Goal: Information Seeking & Learning: Learn about a topic

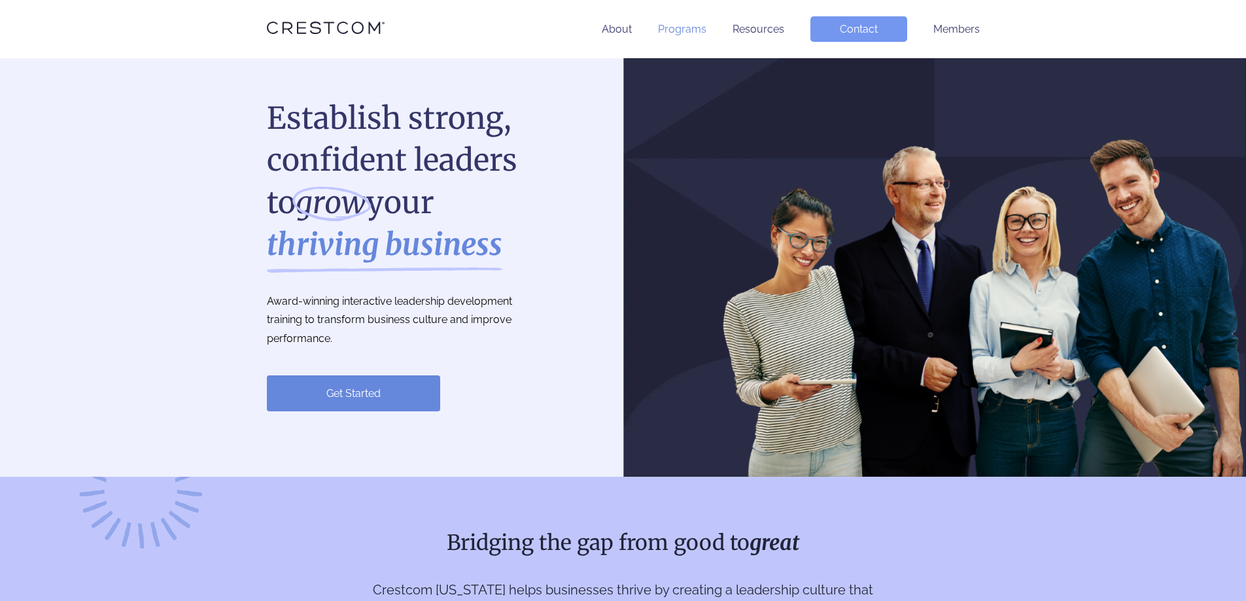
click at [691, 27] on link "Programs" at bounding box center [682, 29] width 48 height 12
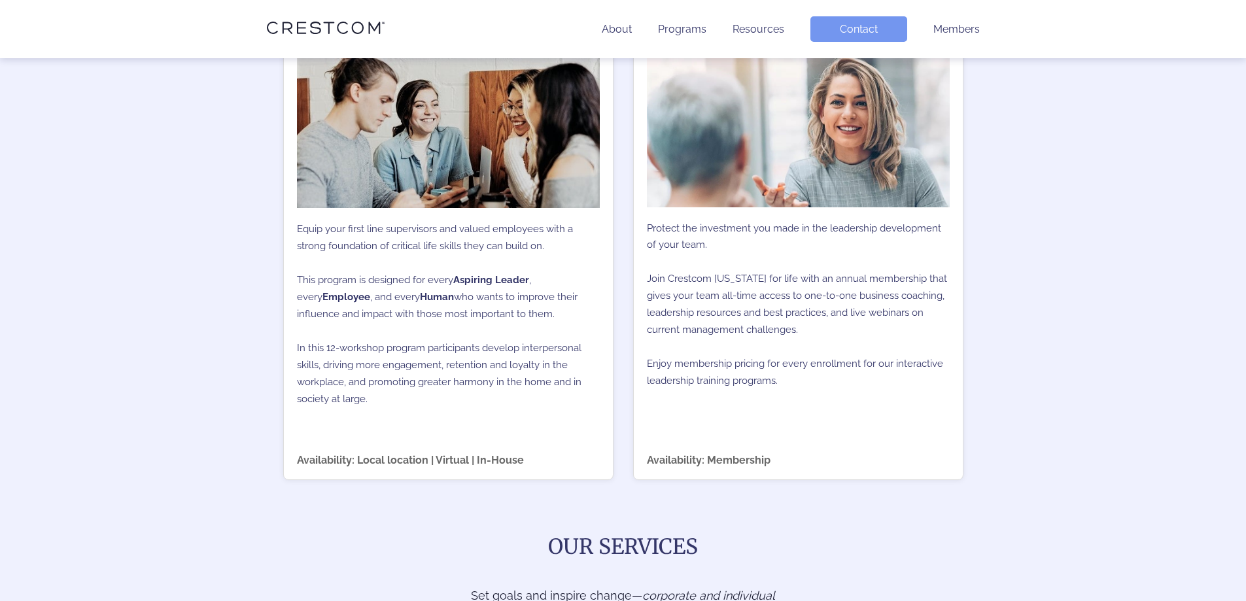
scroll to position [1112, 0]
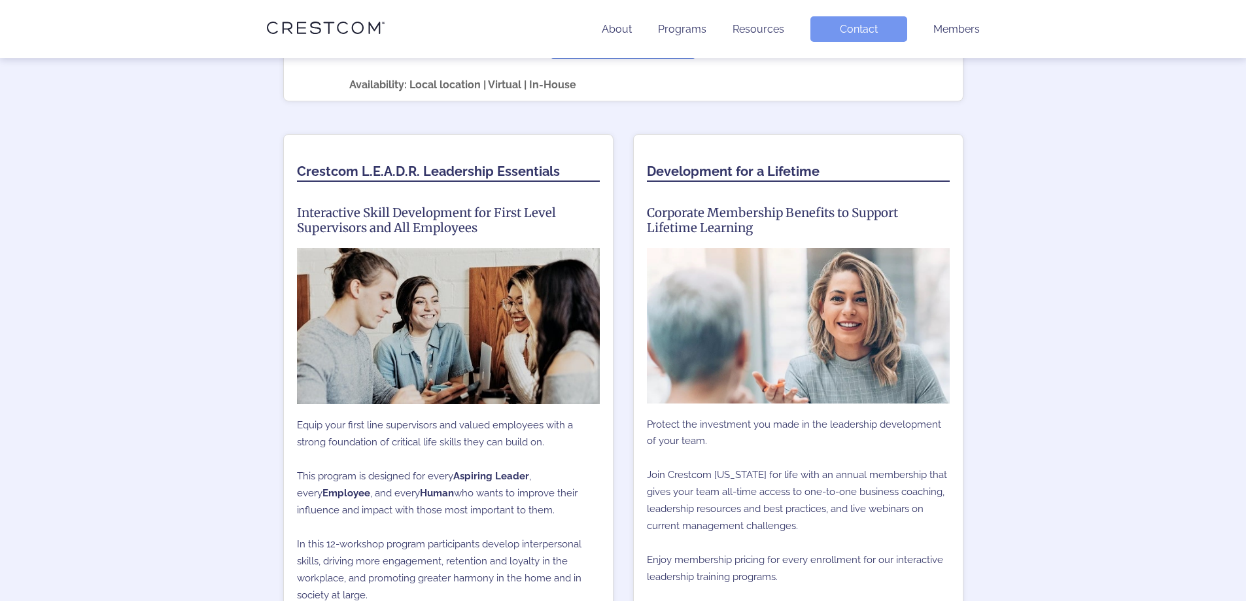
click at [391, 218] on h3 "Interactive Skill Development for First Level Supervisors and All Employees" at bounding box center [448, 220] width 303 height 30
click at [457, 168] on h2 "Crestcom L.E.A.D.R. Leadership Essentials" at bounding box center [448, 172] width 303 height 19
click at [548, 236] on div "Crestcom L.E.A.D.R. Leadership Essentials Interactive Skill Development for Fir…" at bounding box center [448, 405] width 330 height 542
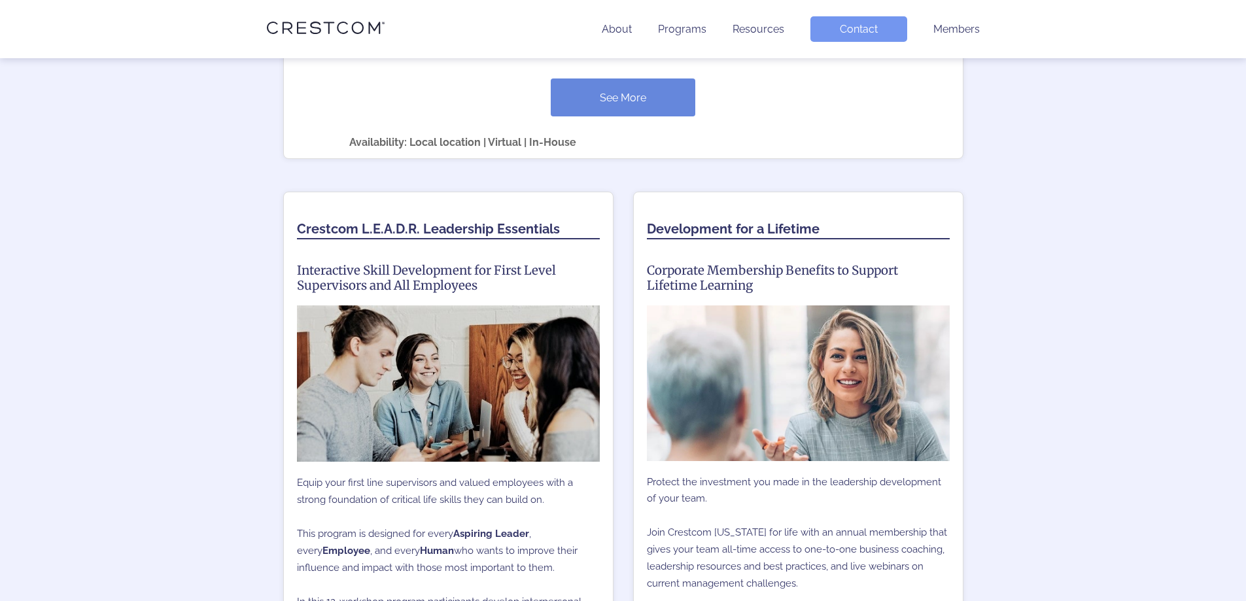
scroll to position [981, 0]
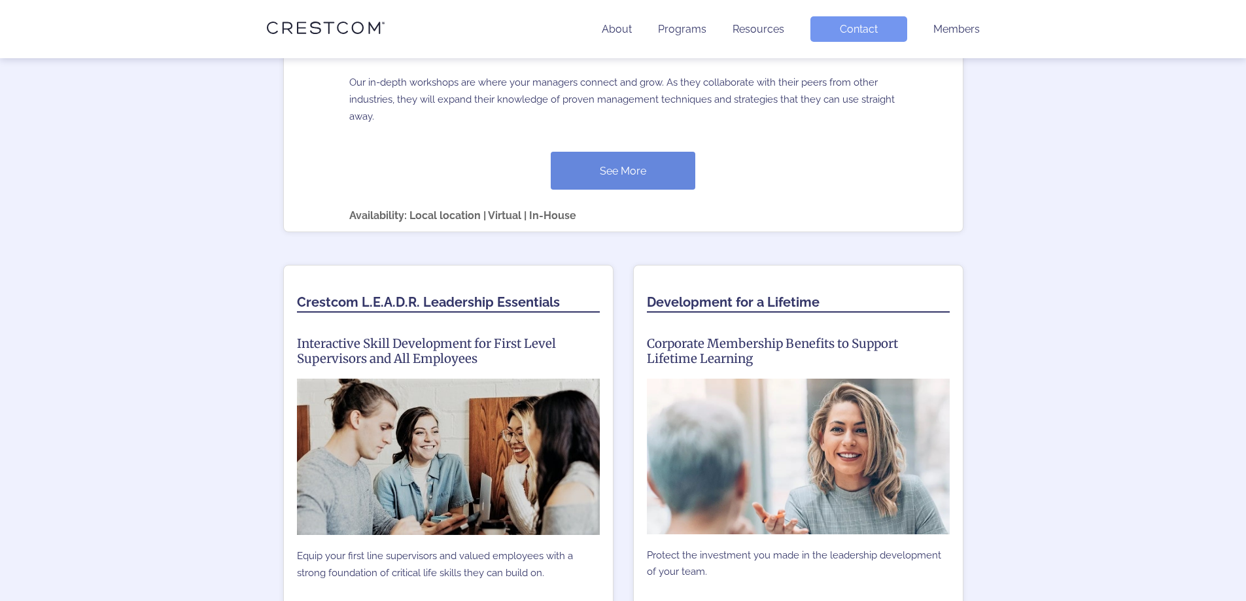
click at [533, 205] on div "Availability: Local location | Virtual | In-House" at bounding box center [623, 206] width 548 height 32
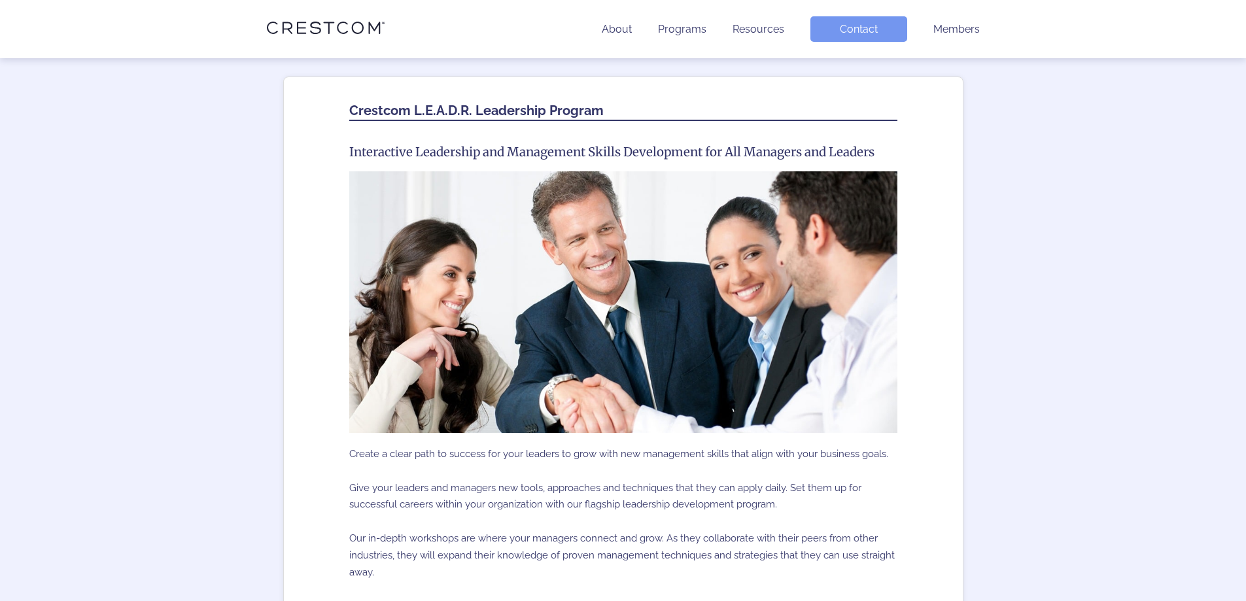
scroll to position [720, 0]
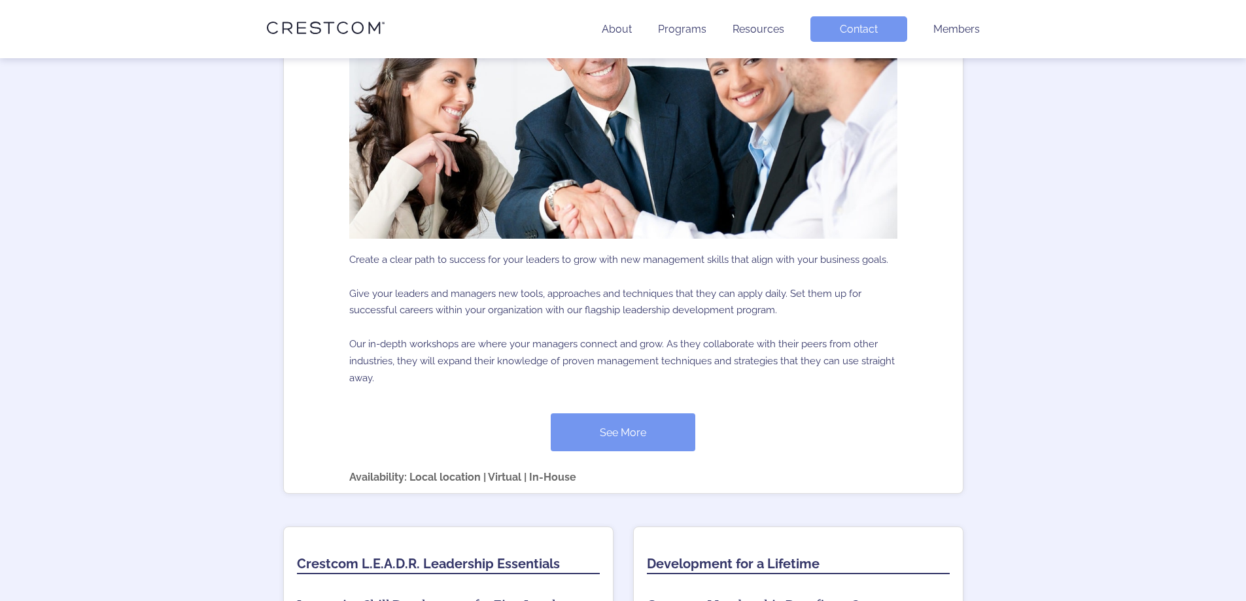
click at [584, 441] on link "See More" at bounding box center [623, 433] width 145 height 38
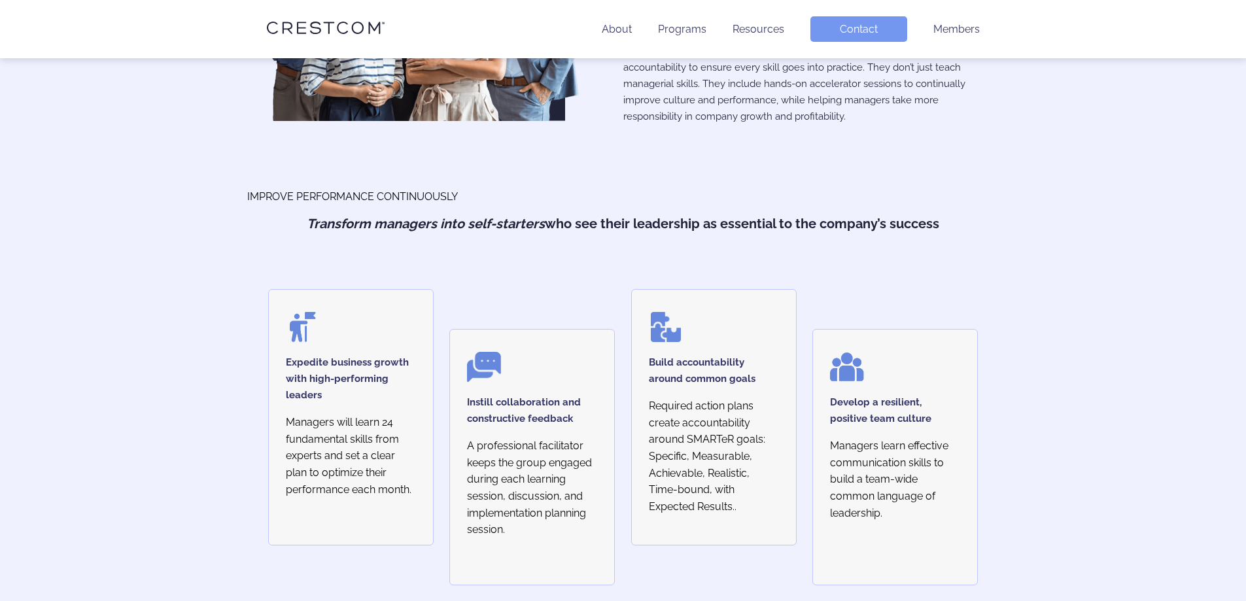
scroll to position [523, 0]
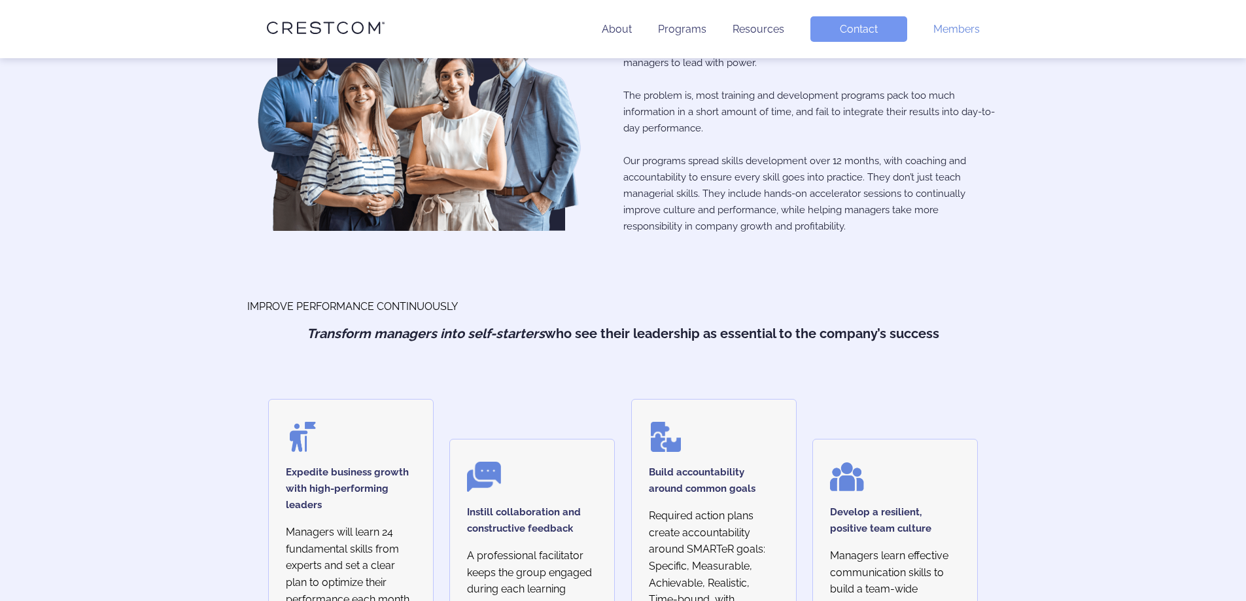
click at [959, 31] on link "Members" at bounding box center [957, 29] width 46 height 12
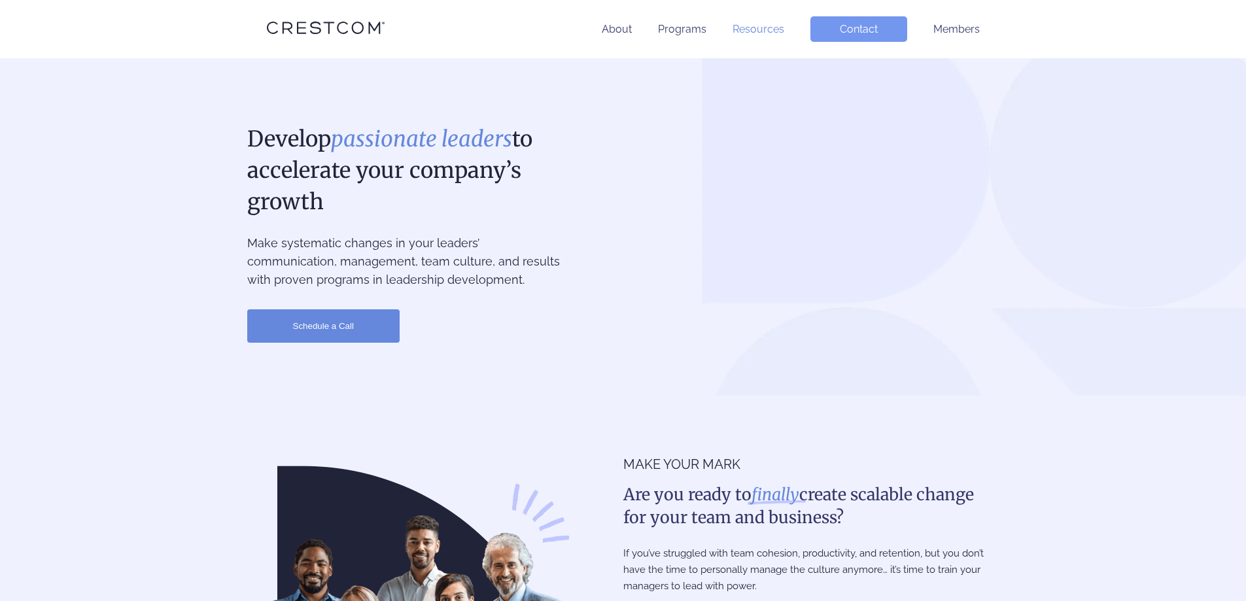
click at [754, 33] on link "Resources" at bounding box center [759, 29] width 52 height 12
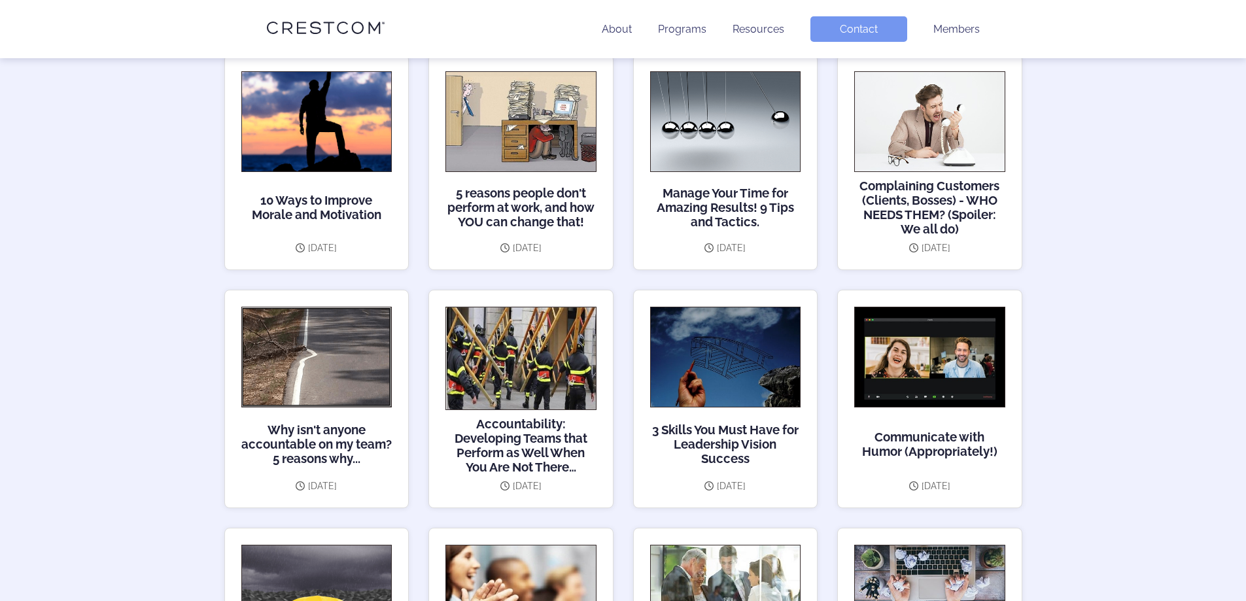
click at [641, 25] on ul "About Programs Resources Contact Members" at bounding box center [742, 29] width 476 height 26
click at [632, 33] on link "About" at bounding box center [617, 29] width 30 height 12
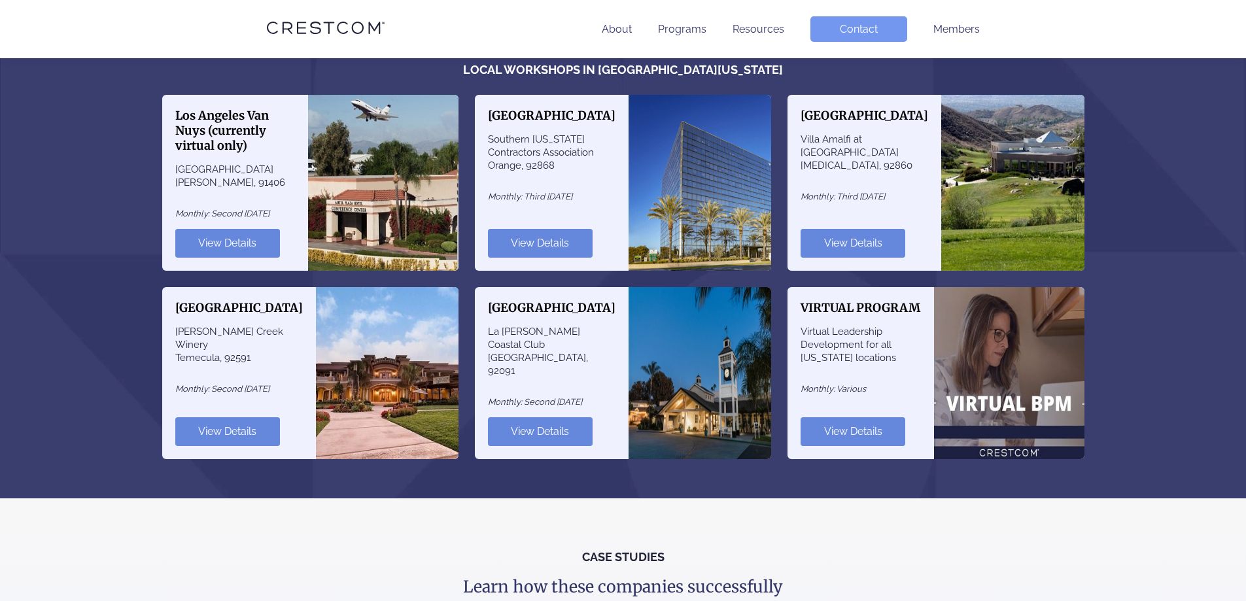
scroll to position [1178, 0]
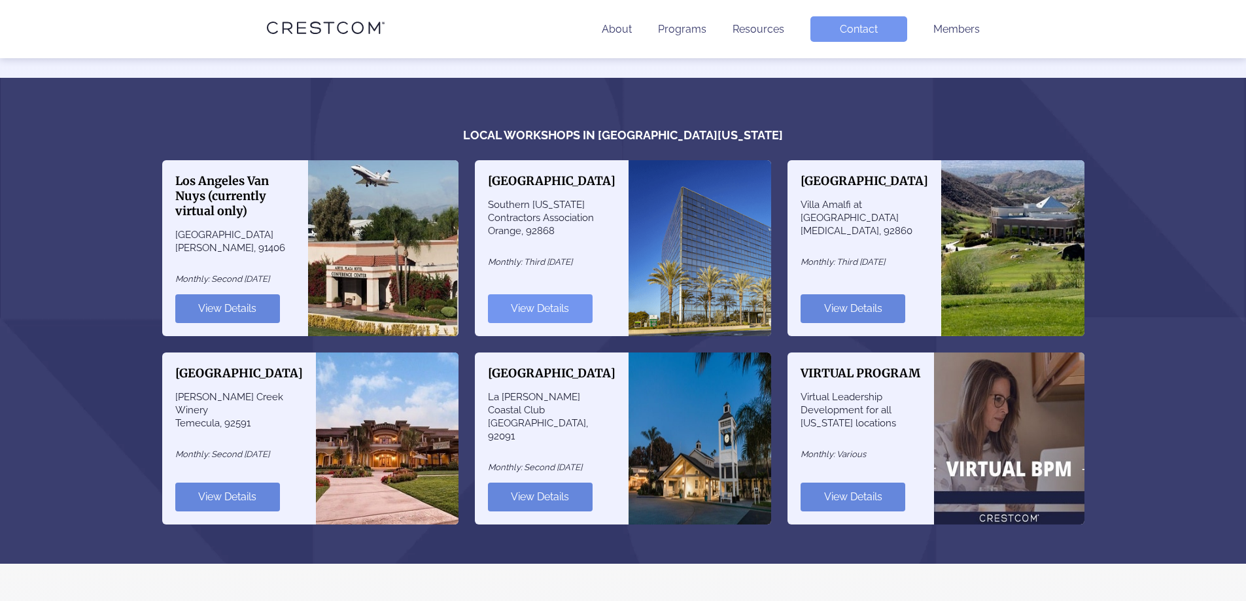
click at [580, 296] on link "View Details" at bounding box center [540, 308] width 105 height 29
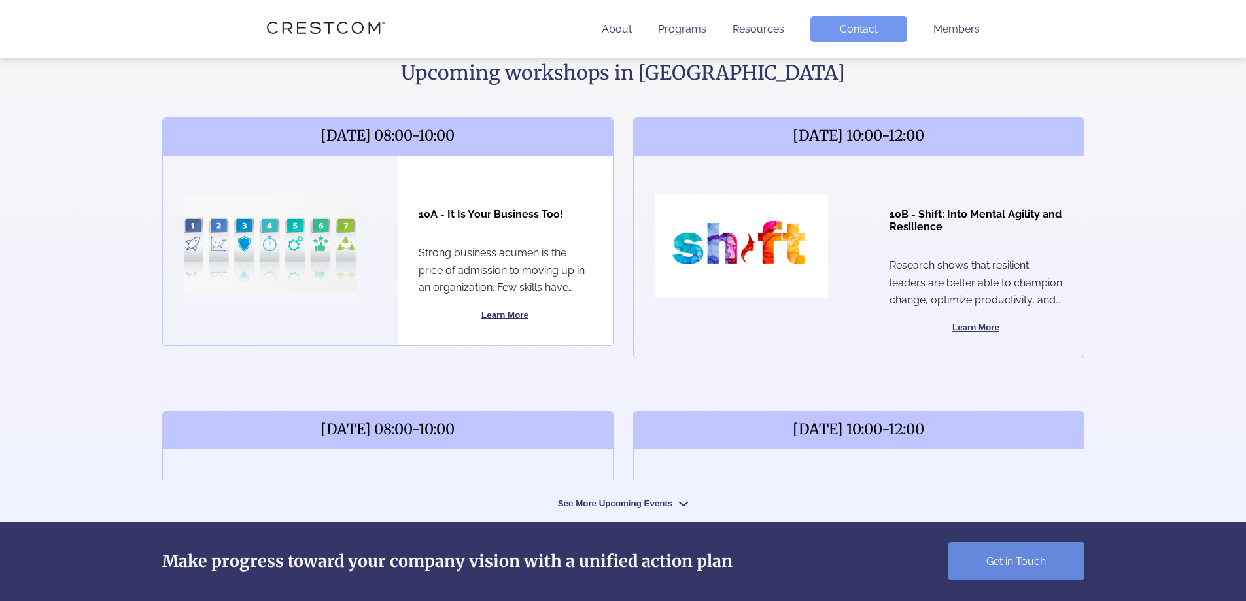
scroll to position [458, 0]
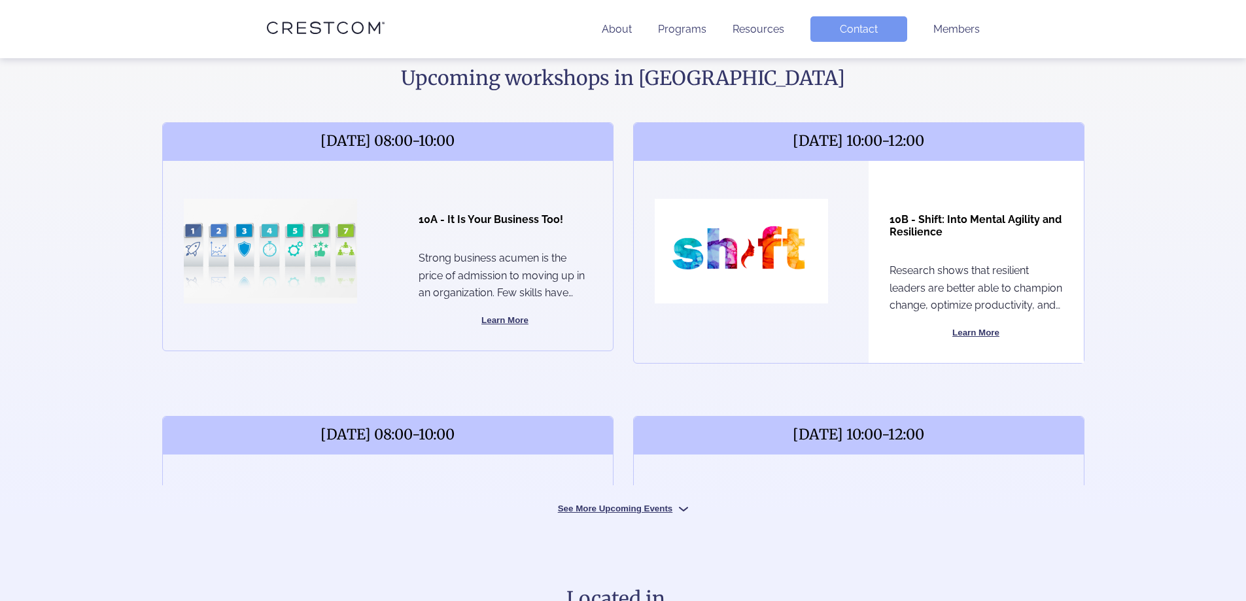
click at [981, 337] on button "Learn More" at bounding box center [976, 333] width 173 height 16
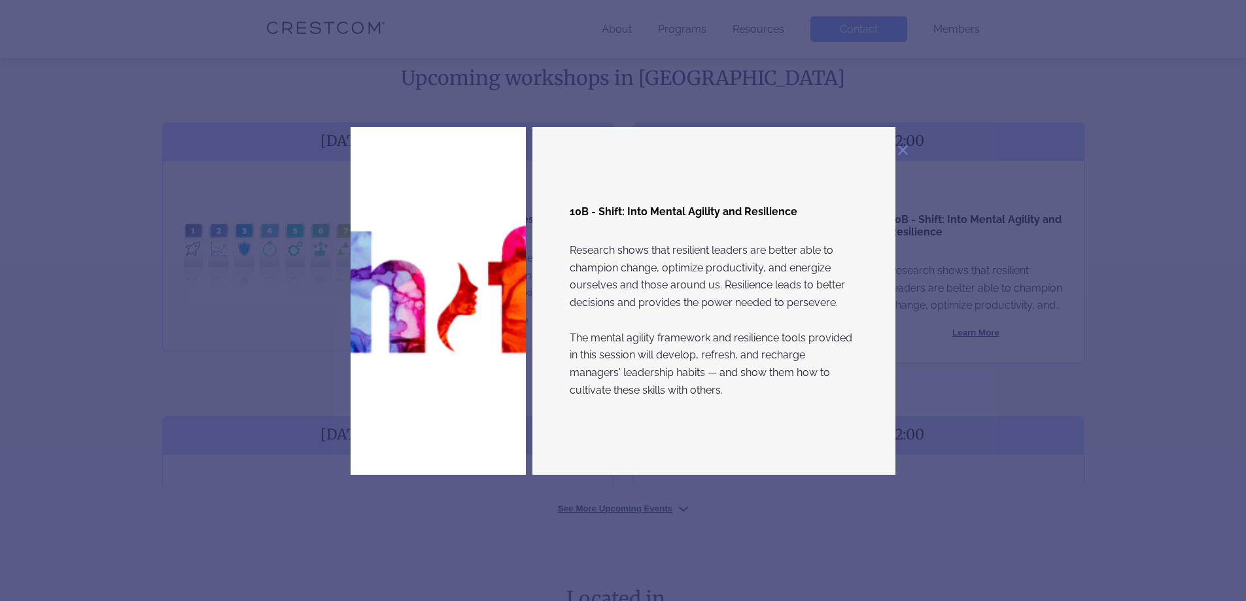
click at [903, 147] on img at bounding box center [903, 150] width 10 height 10
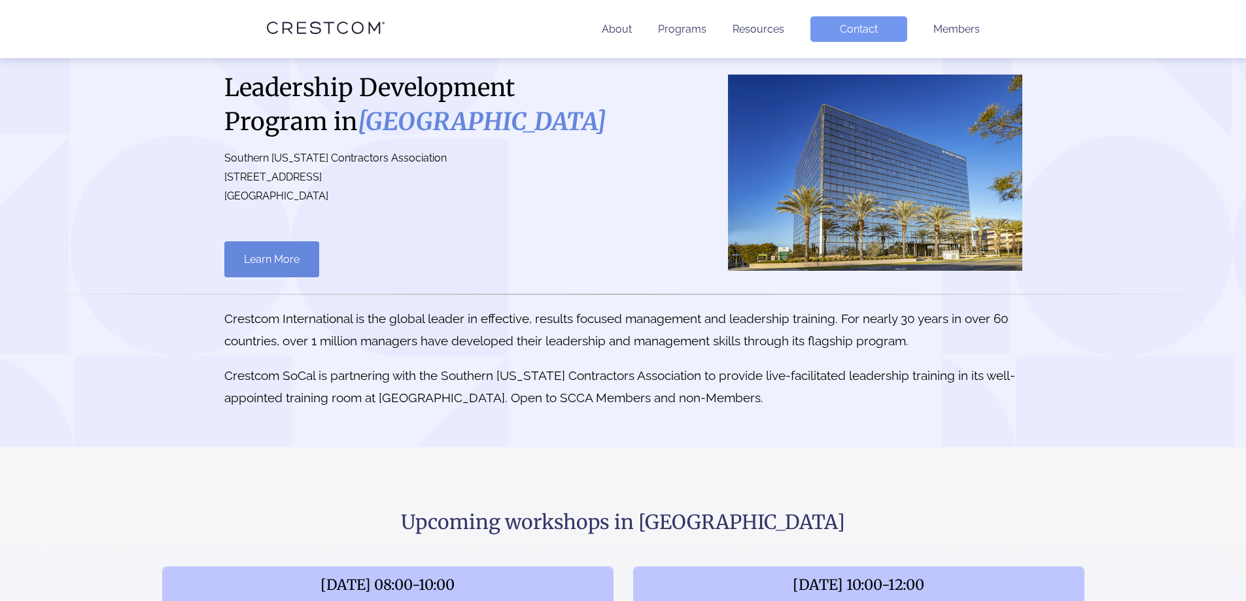
scroll to position [0, 0]
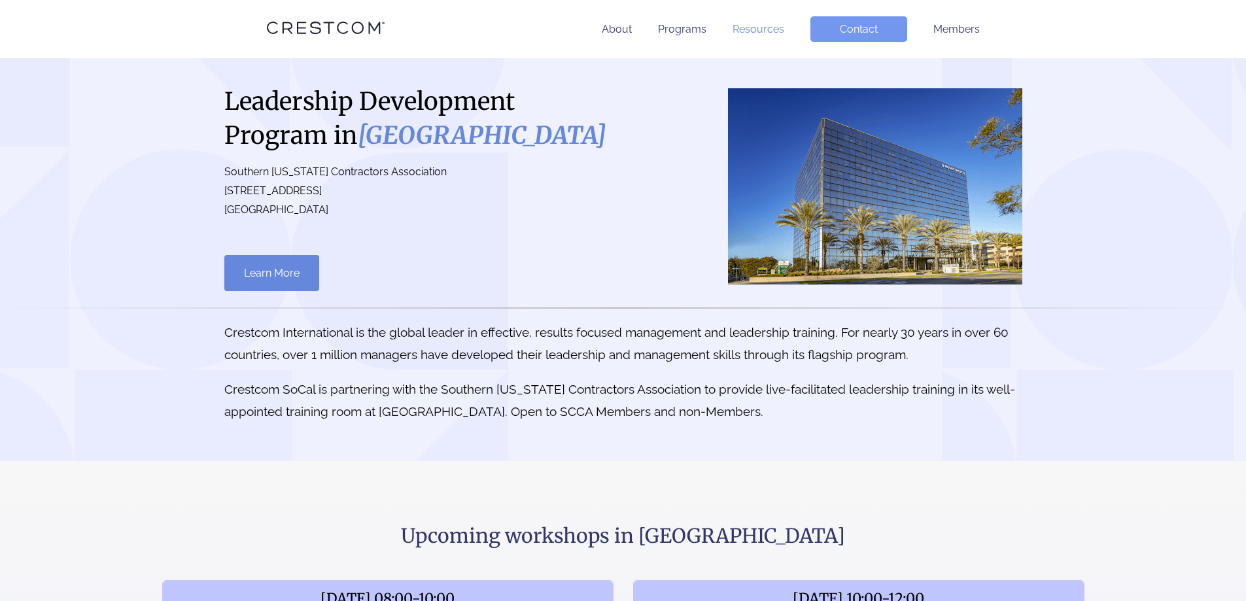
click at [775, 33] on link "Resources" at bounding box center [759, 29] width 52 height 12
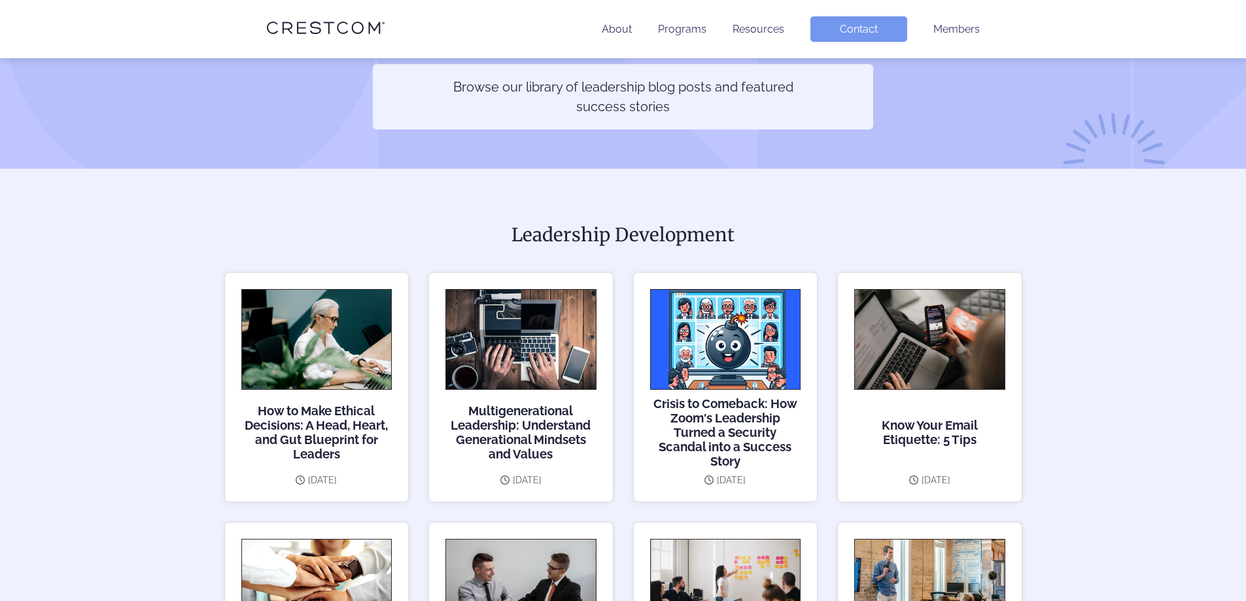
scroll to position [262, 0]
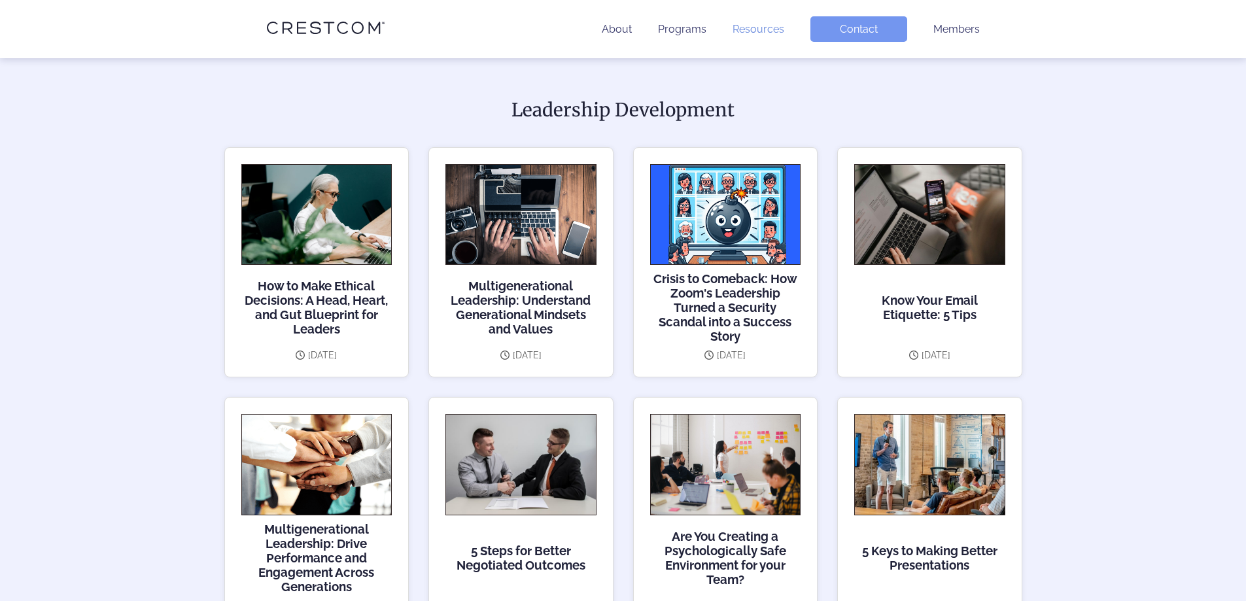
click at [771, 32] on link "Resources" at bounding box center [759, 29] width 52 height 12
